Goal: Task Accomplishment & Management: Manage account settings

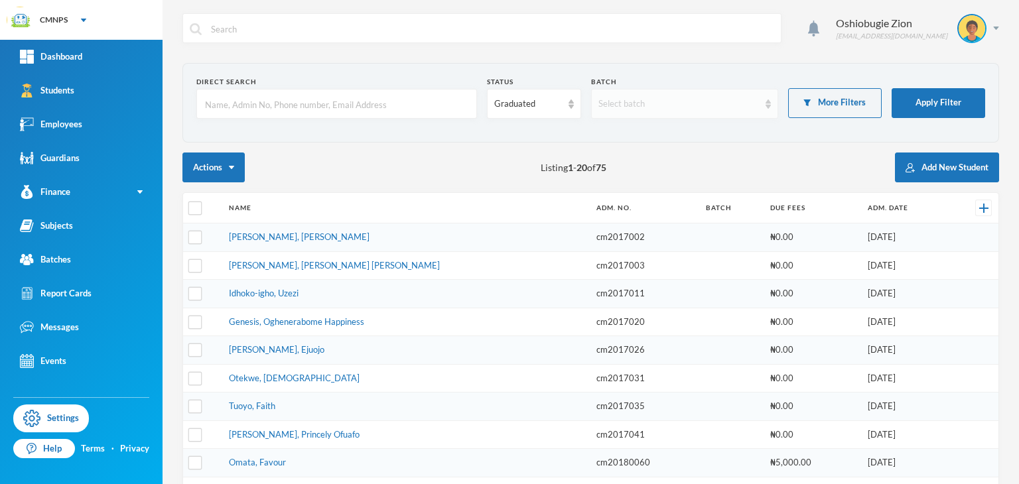
click at [713, 101] on div "Select batch" at bounding box center [678, 103] width 161 height 13
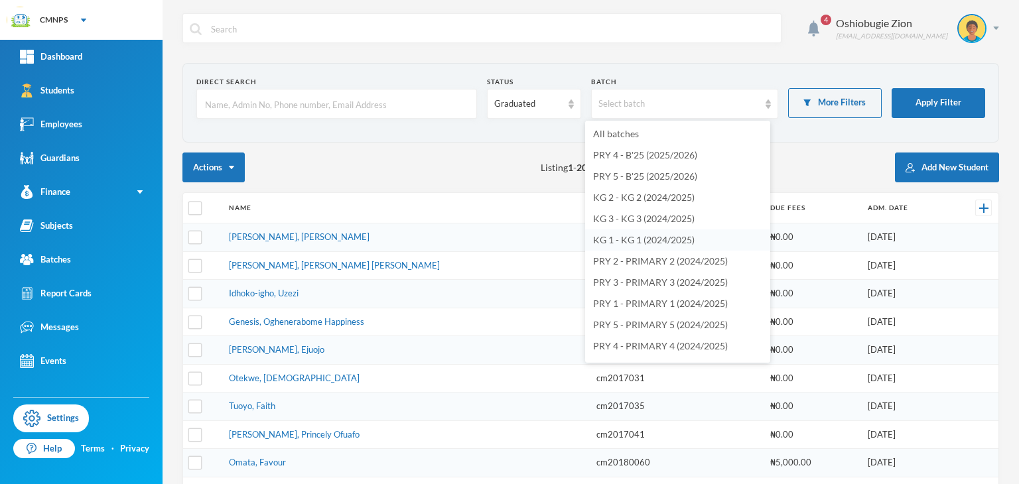
click at [646, 239] on span "KG 1 - KG 1 (2024/2025)" at bounding box center [643, 239] width 101 height 11
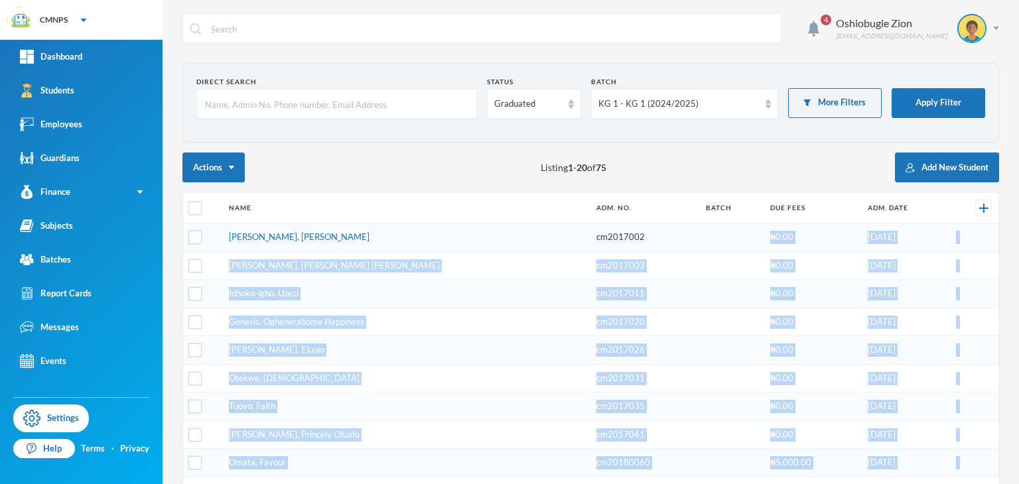
click at [646, 239] on body "CMNPS Your Bluebic Account Clever Minds Nursery and Primary School Add a New Sc…" at bounding box center [509, 242] width 1019 height 484
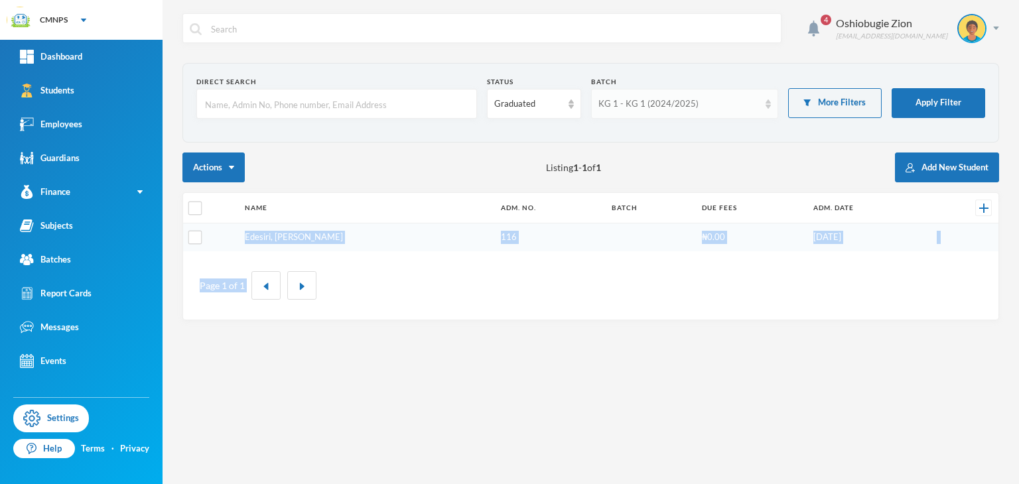
click at [753, 113] on div "KG 1 - KG 1 (2024/2025)" at bounding box center [684, 104] width 187 height 30
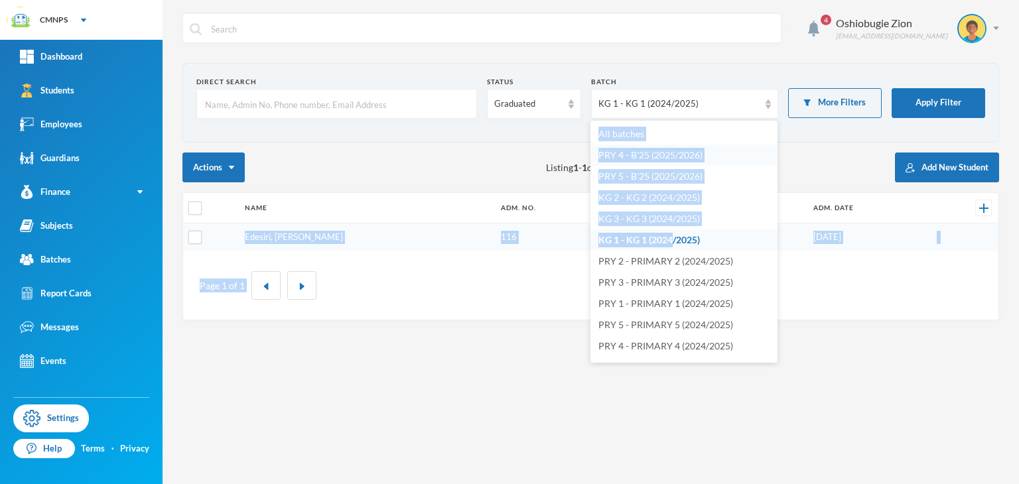
click at [647, 162] on li "PRY 4 - B'25 (2025/2026)" at bounding box center [683, 155] width 187 height 21
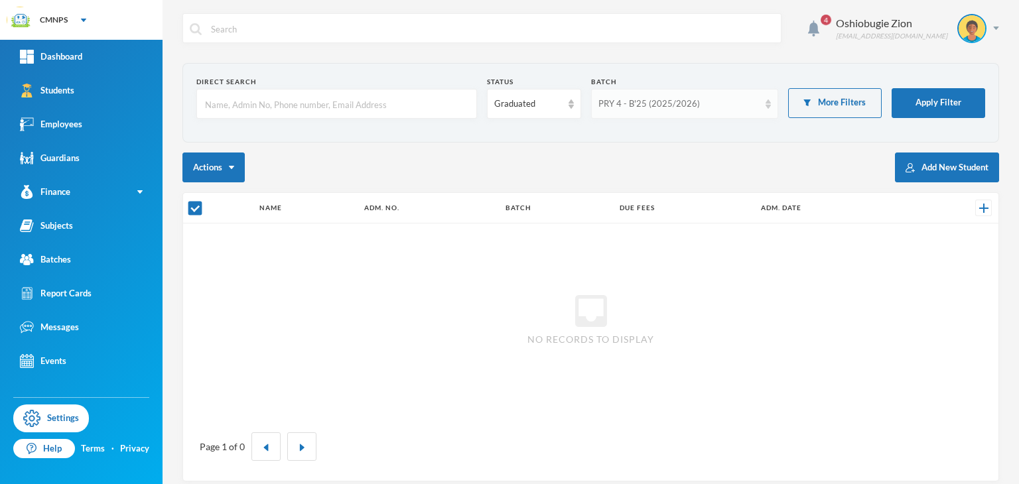
click at [757, 105] on div "PRY 4 - B'25 (2025/2026)" at bounding box center [684, 104] width 187 height 30
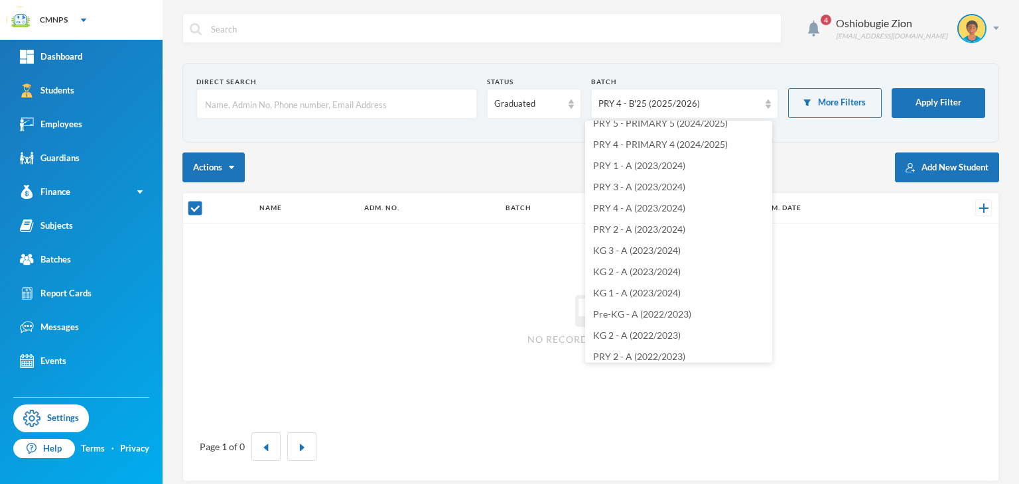
scroll to position [193, 0]
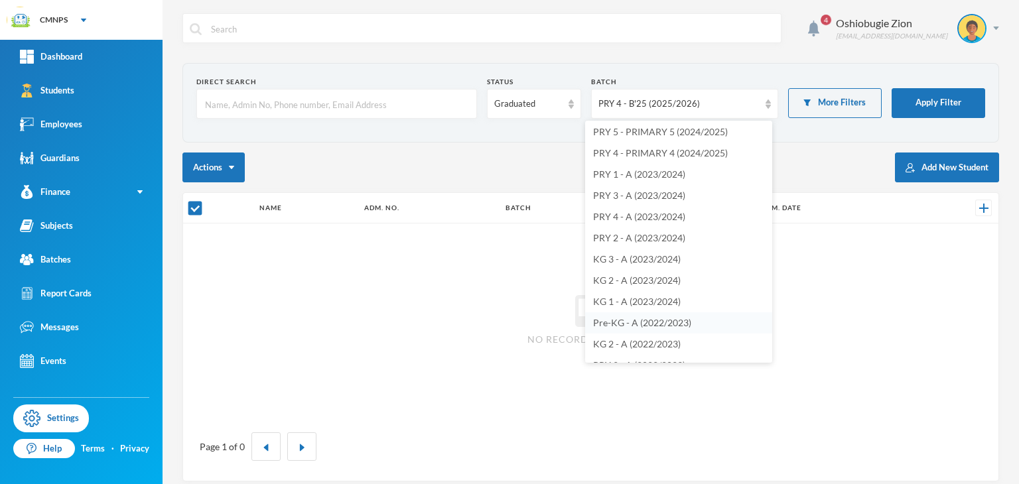
click at [663, 321] on span "Pre-KG - A (2022/2023)" at bounding box center [642, 322] width 98 height 11
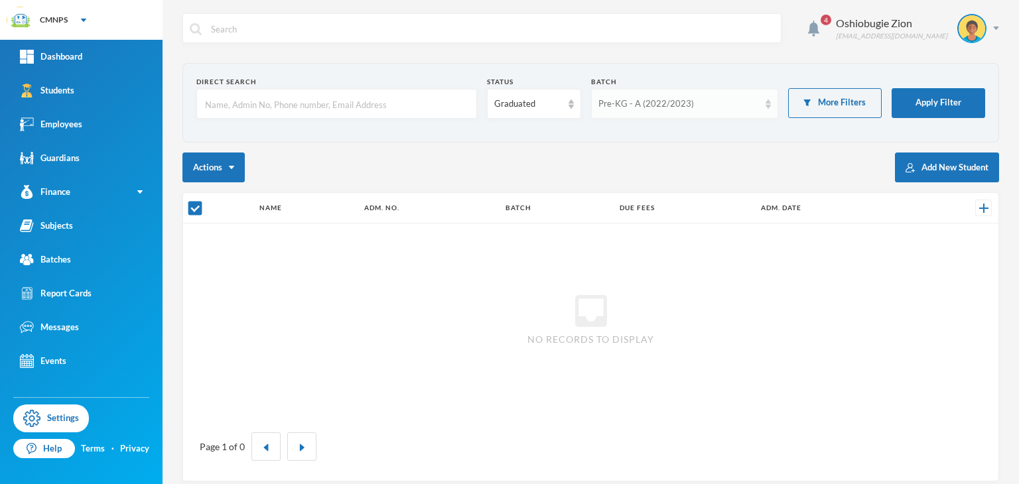
click at [753, 96] on div "Pre-KG - A (2022/2023)" at bounding box center [684, 104] width 187 height 30
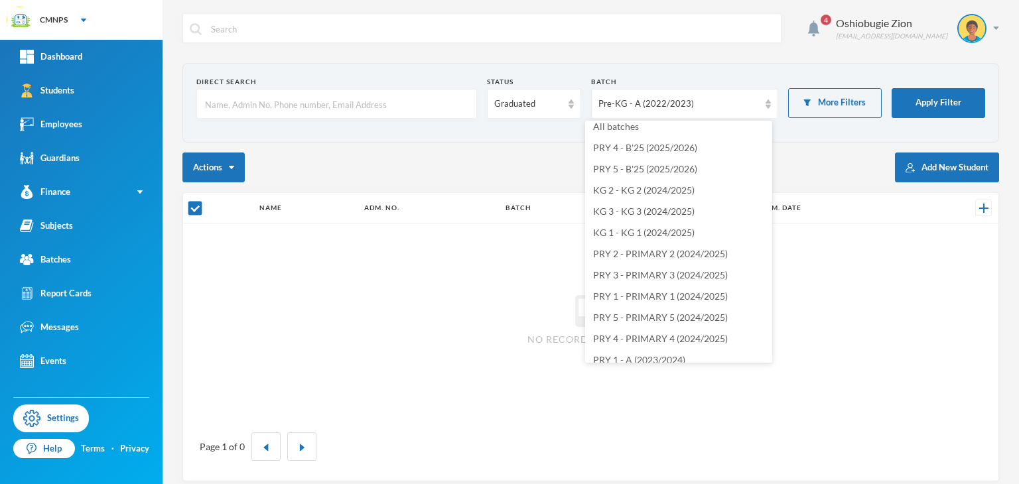
scroll to position [0, 0]
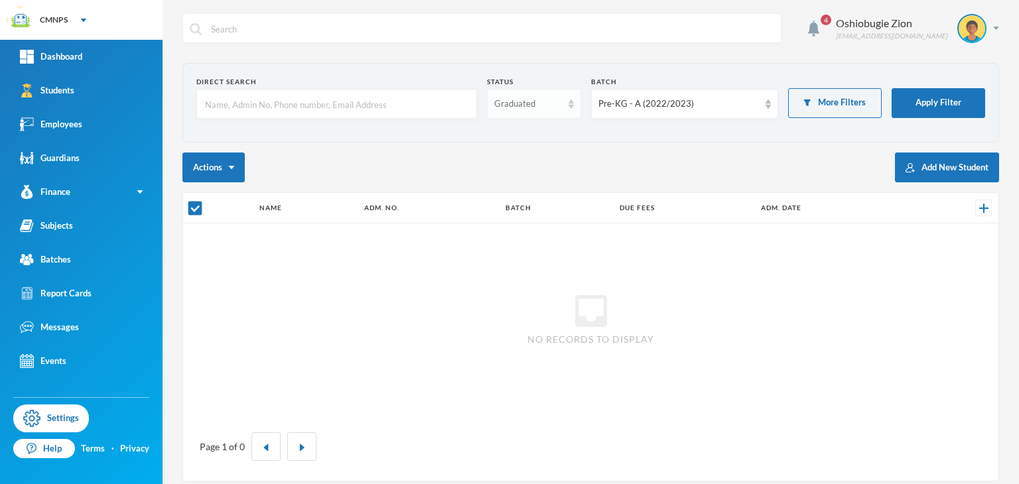
click at [537, 104] on div "Graduated" at bounding box center [527, 103] width 67 height 13
click at [521, 135] on span "Enrolled" at bounding box center [508, 133] width 35 height 11
click at [641, 107] on div "Pre-KG - A (2022/2023)" at bounding box center [678, 103] width 161 height 13
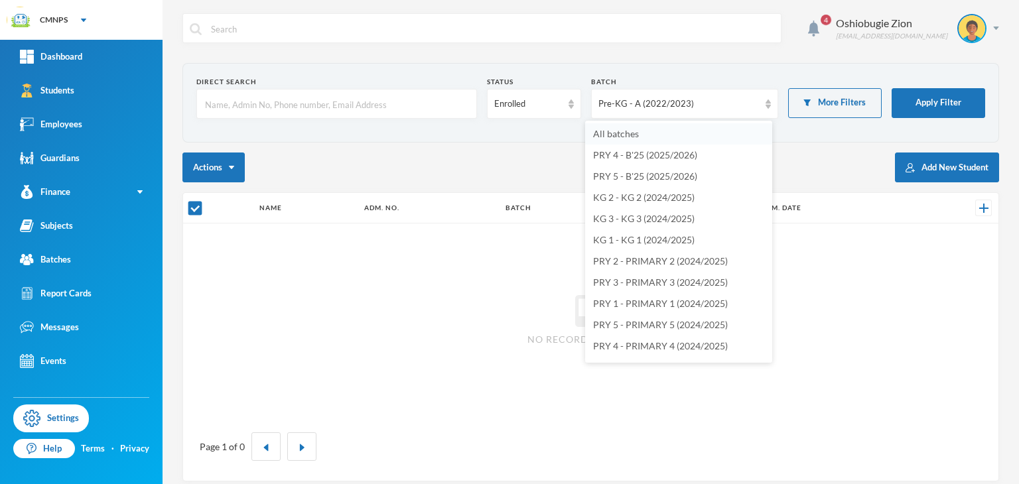
click at [629, 133] on span "All batches" at bounding box center [616, 133] width 46 height 11
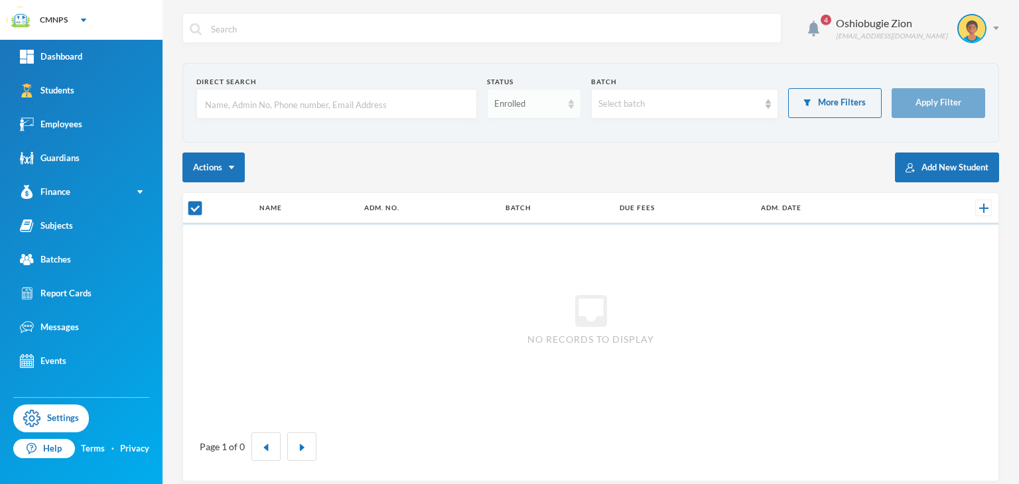
checkbox input "false"
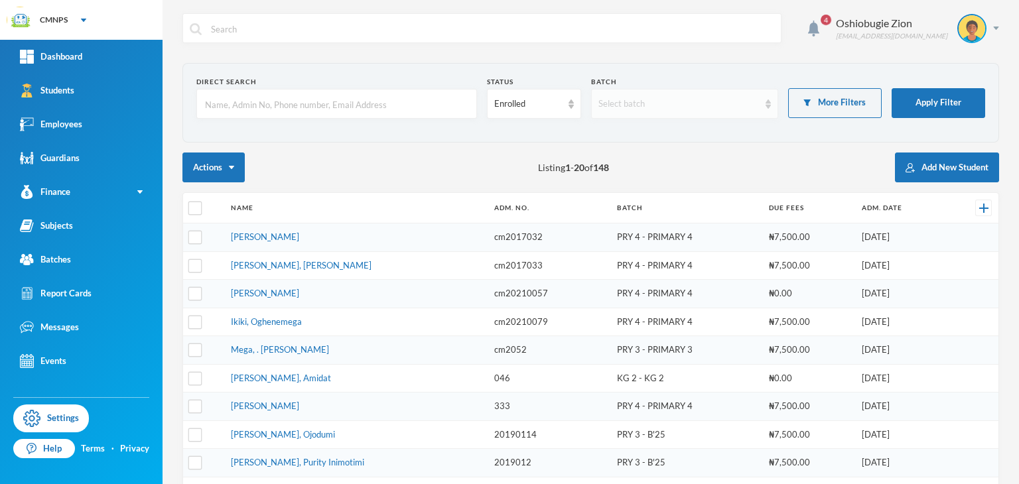
click at [627, 102] on div "Select batch" at bounding box center [678, 103] width 161 height 13
click at [493, 166] on div "Actions Listing 1 - 20 of 148 Add New Student" at bounding box center [590, 168] width 816 height 30
